Goal: Task Accomplishment & Management: Manage account settings

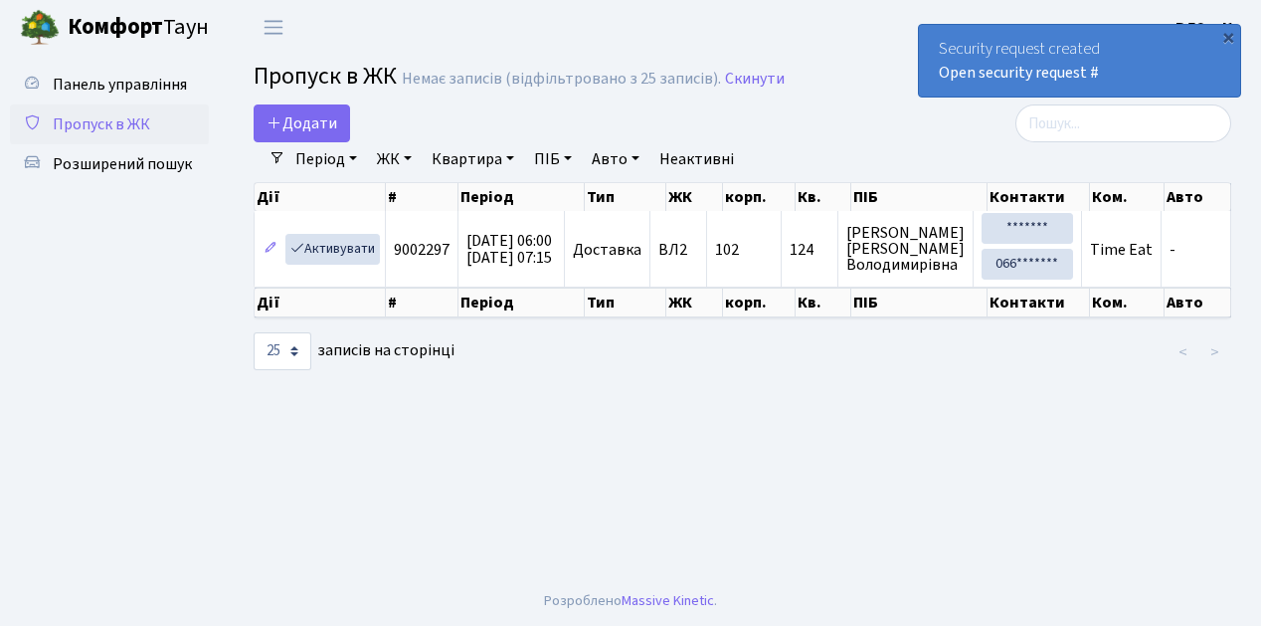
select select "25"
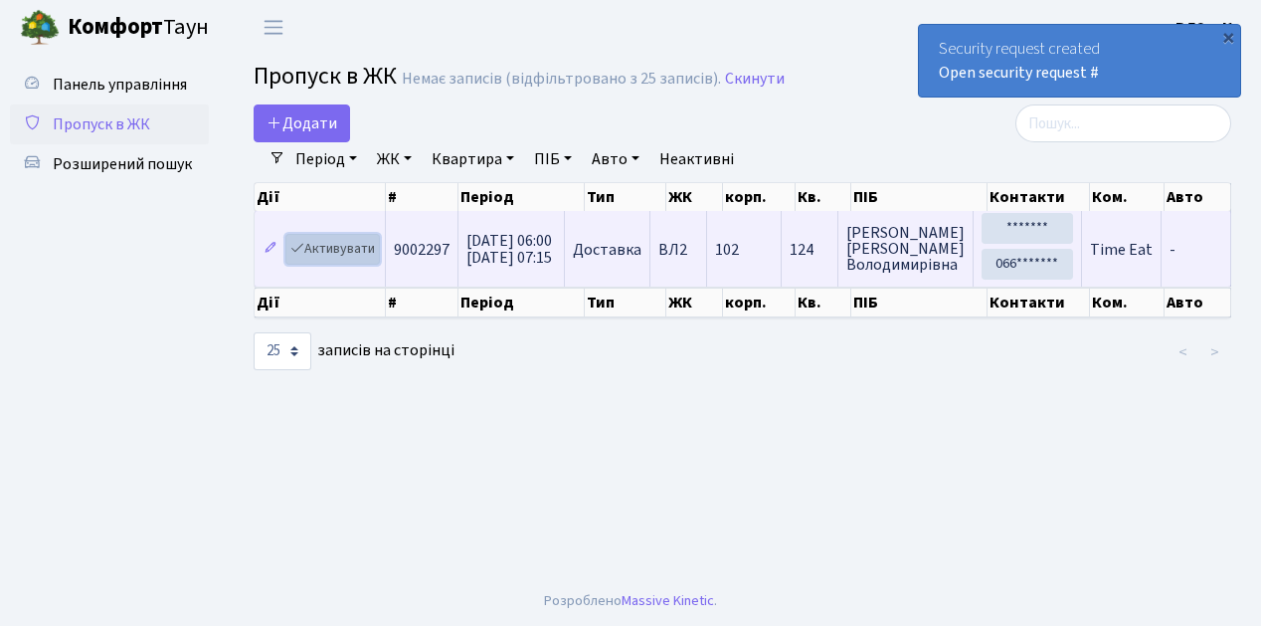
click at [342, 247] on link "Активувати" at bounding box center [332, 249] width 95 height 31
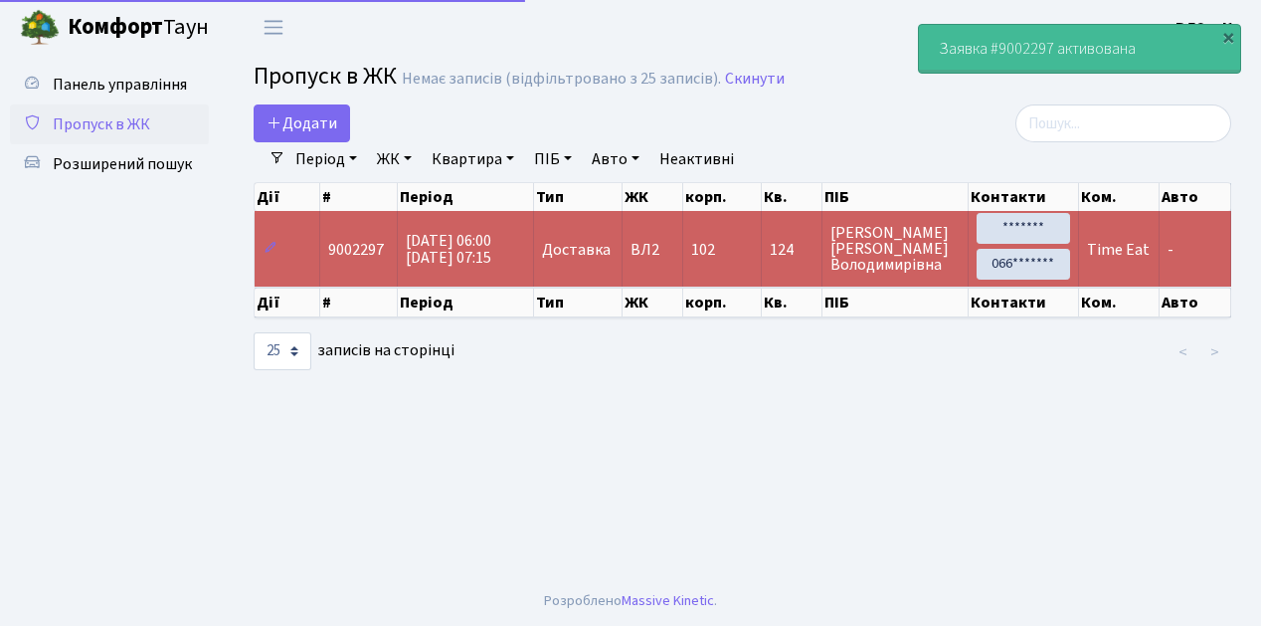
select select "25"
click at [429, 256] on span "22.09.2025 06:00 22.09.2025 07:15" at bounding box center [449, 249] width 86 height 39
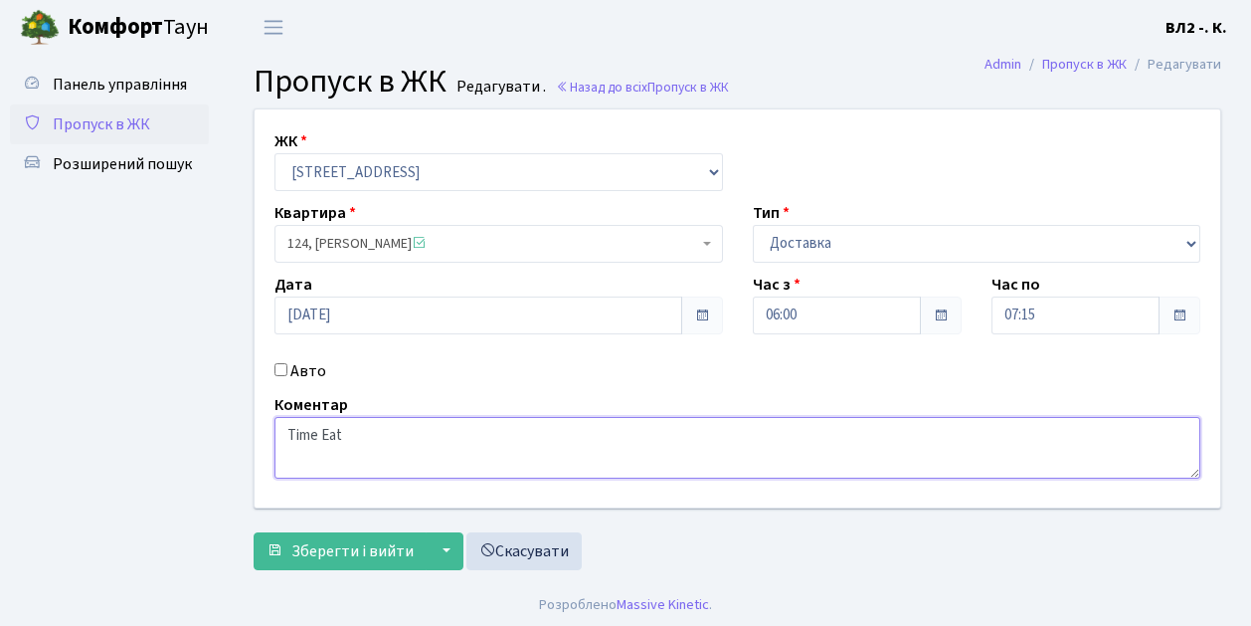
drag, startPoint x: 356, startPoint y: 436, endPoint x: 282, endPoint y: 439, distance: 74.7
click at [282, 439] on textarea "Time Eat" at bounding box center [738, 448] width 926 height 62
click at [477, 466] on textarea "Time Eat" at bounding box center [738, 448] width 926 height 62
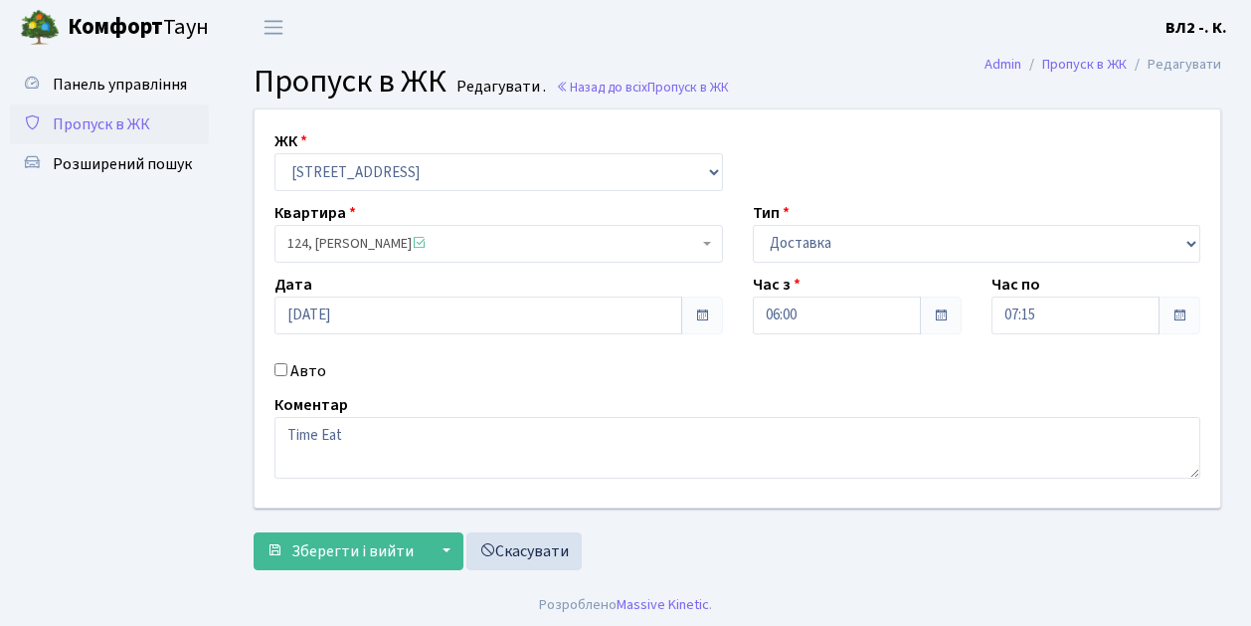
click at [107, 134] on span "Пропуск в ЖК" at bounding box center [101, 124] width 97 height 22
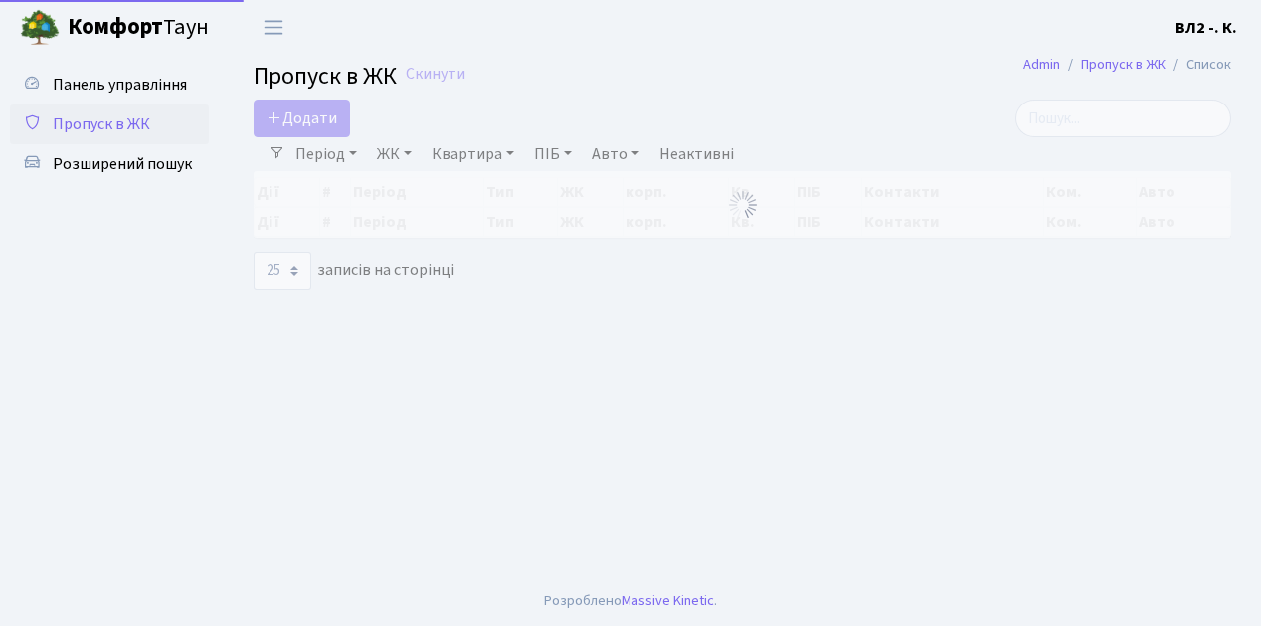
select select "25"
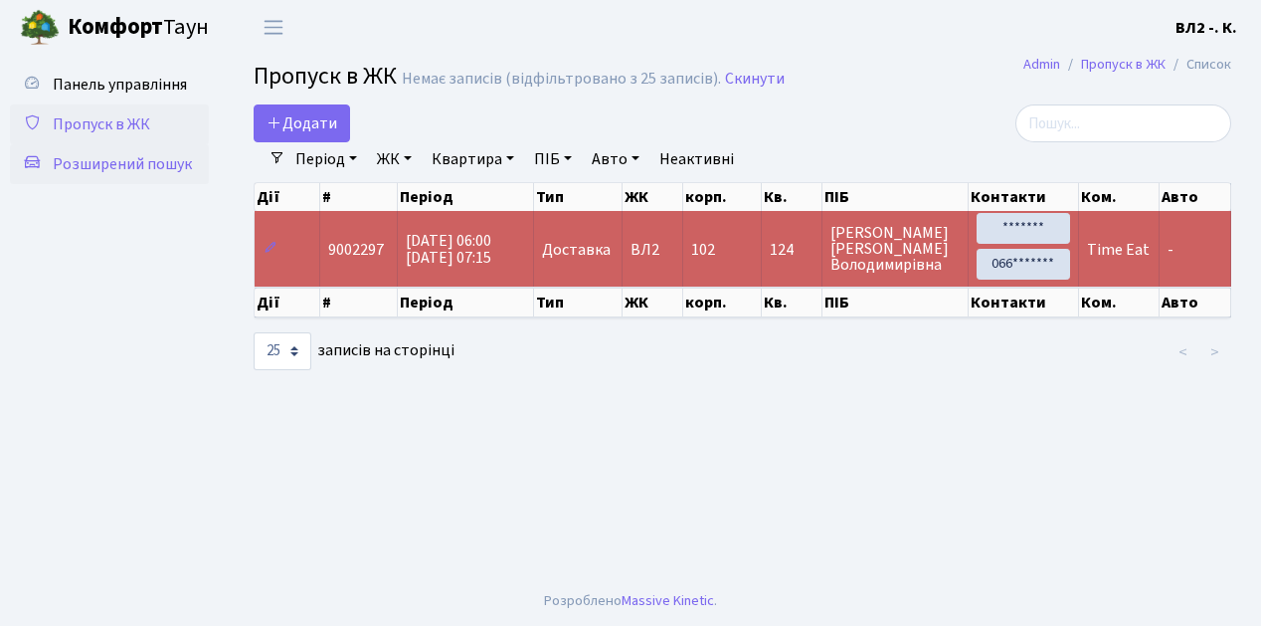
click at [86, 161] on span "Розширений пошук" at bounding box center [122, 164] width 139 height 22
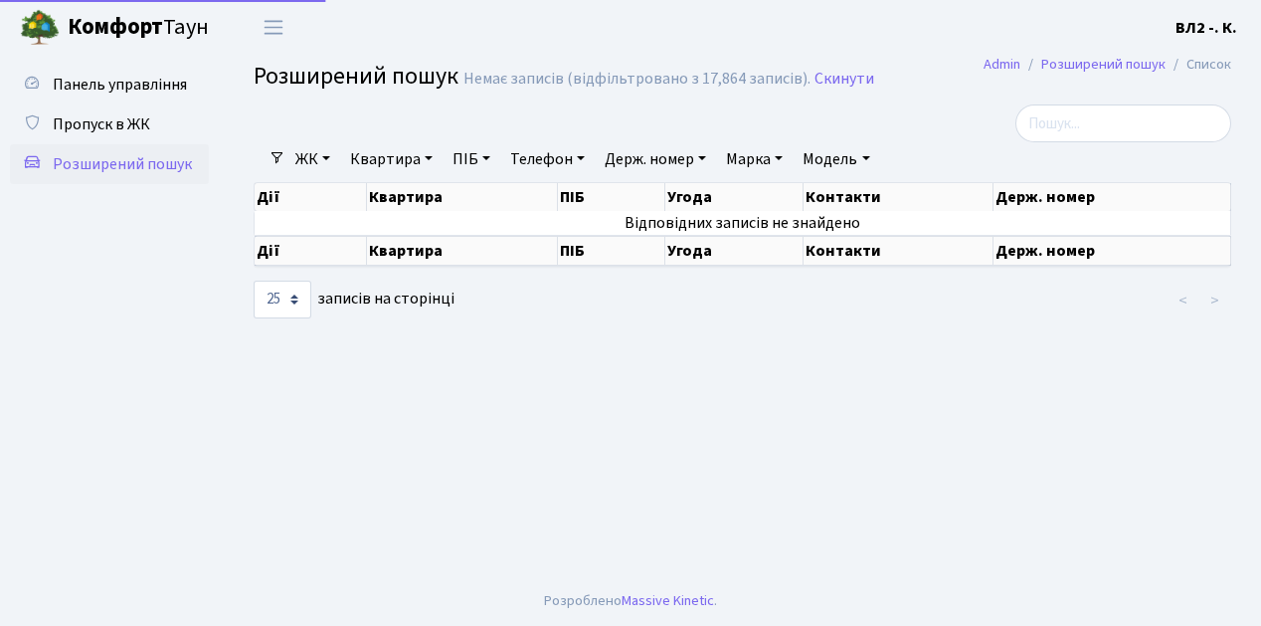
select select "25"
click at [368, 158] on link "Квартира" at bounding box center [391, 159] width 98 height 34
type input "48"
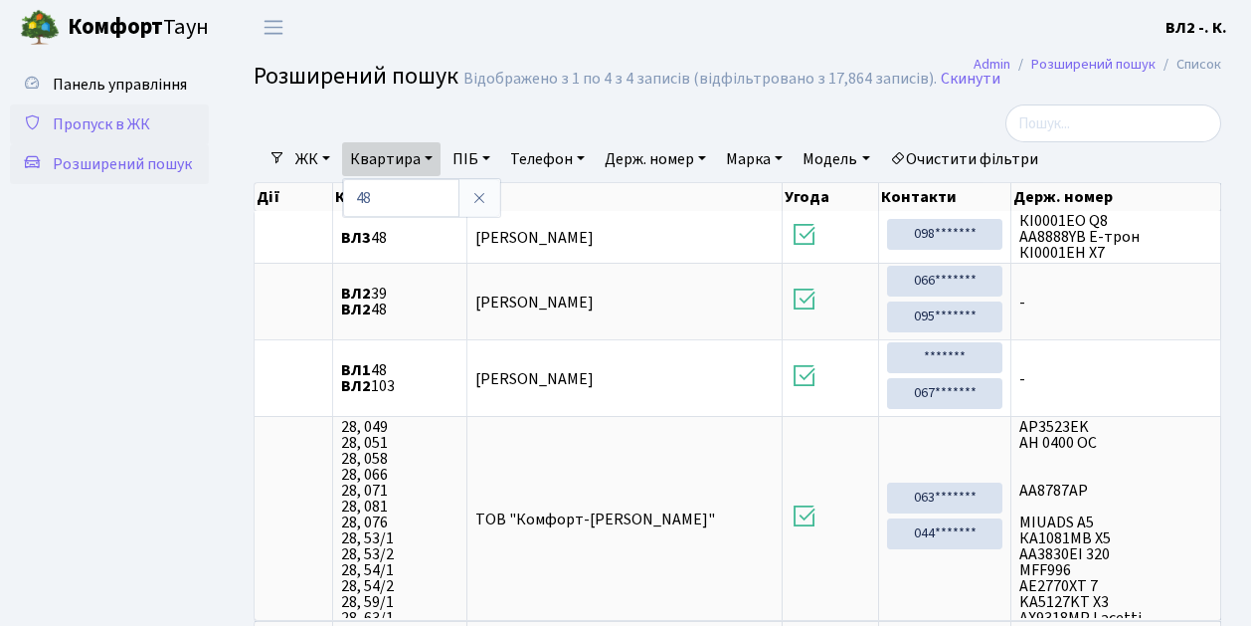
click at [109, 121] on span "Пропуск в ЖК" at bounding box center [101, 124] width 97 height 22
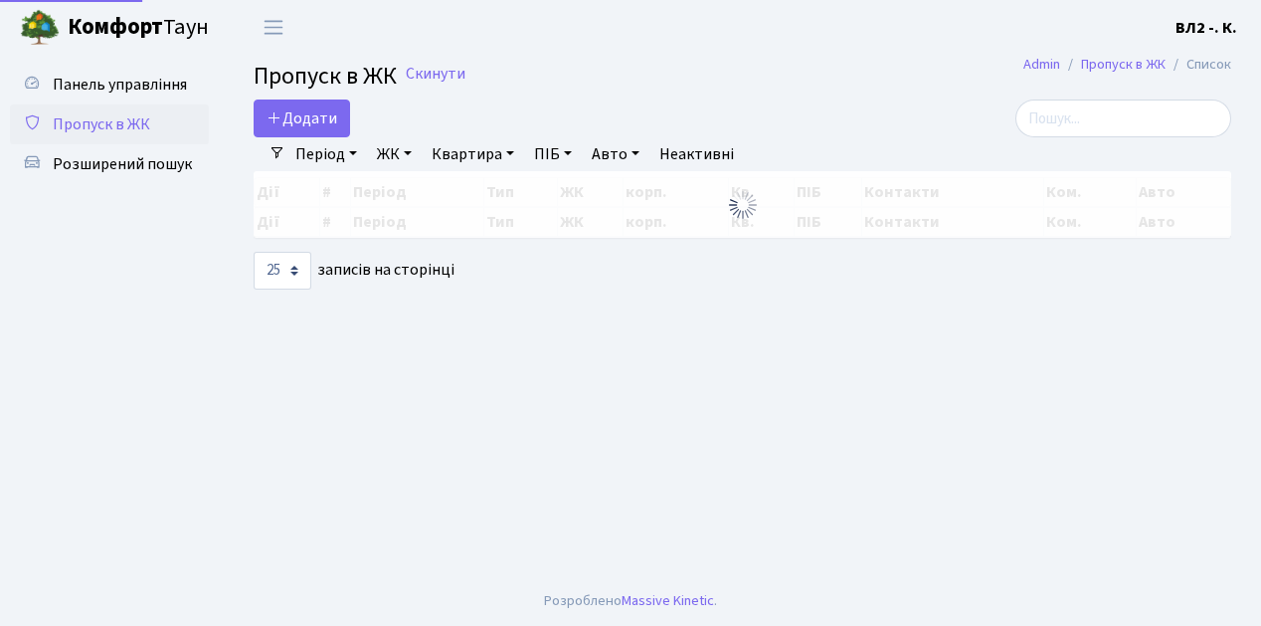
select select "25"
